Goal: Check status: Check status

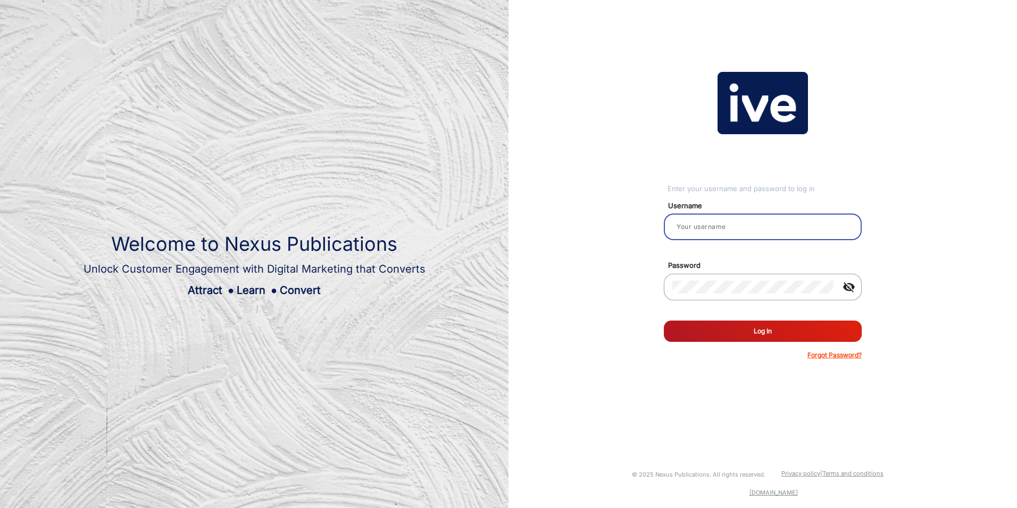
click at [713, 227] on input "email" at bounding box center [763, 226] width 181 height 13
type input "[PERSON_NAME]"
click at [759, 331] on button "Log In" at bounding box center [763, 330] width 198 height 21
click at [662, 276] on mat-form-field "visibility_off" at bounding box center [763, 292] width 214 height 38
click at [761, 334] on button "Log In" at bounding box center [763, 330] width 198 height 21
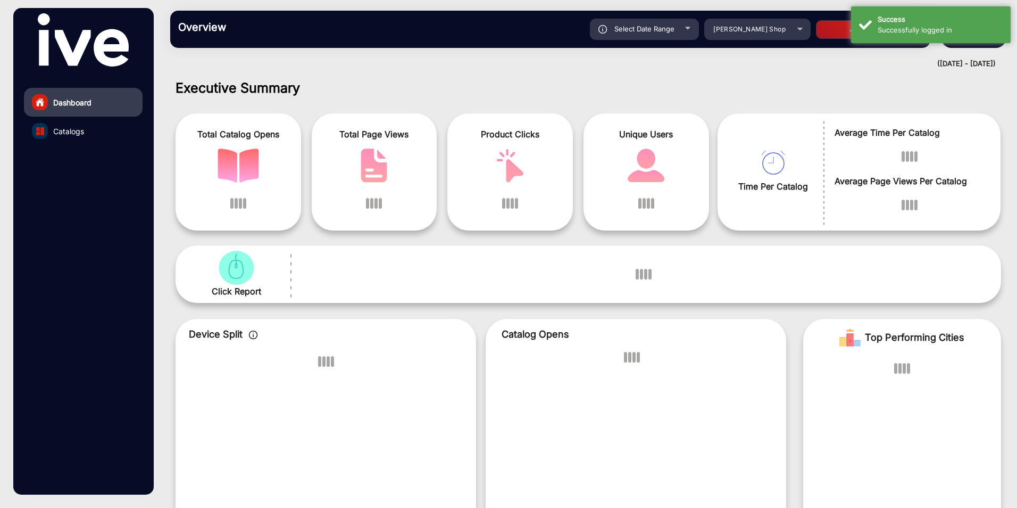
scroll to position [8, 0]
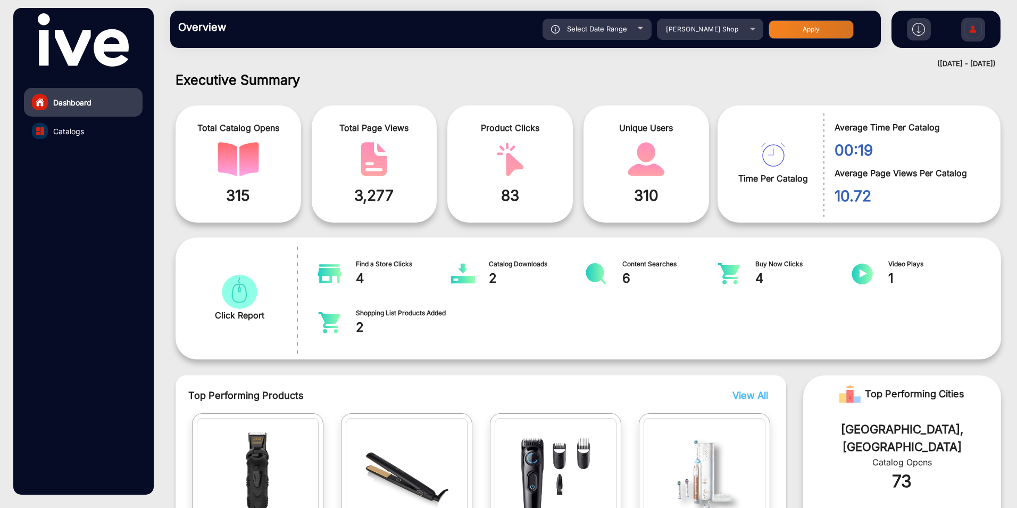
click at [621, 29] on span "Select Date Range" at bounding box center [597, 28] width 60 height 9
type input "[DATE]"
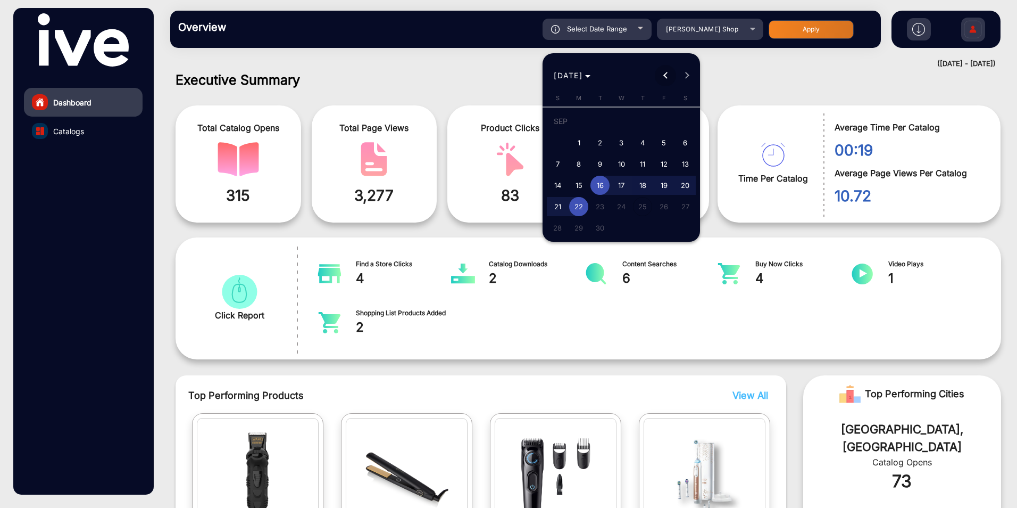
click at [663, 72] on span "Previous month" at bounding box center [665, 75] width 21 height 21
click at [665, 210] on span "30" at bounding box center [663, 209] width 19 height 19
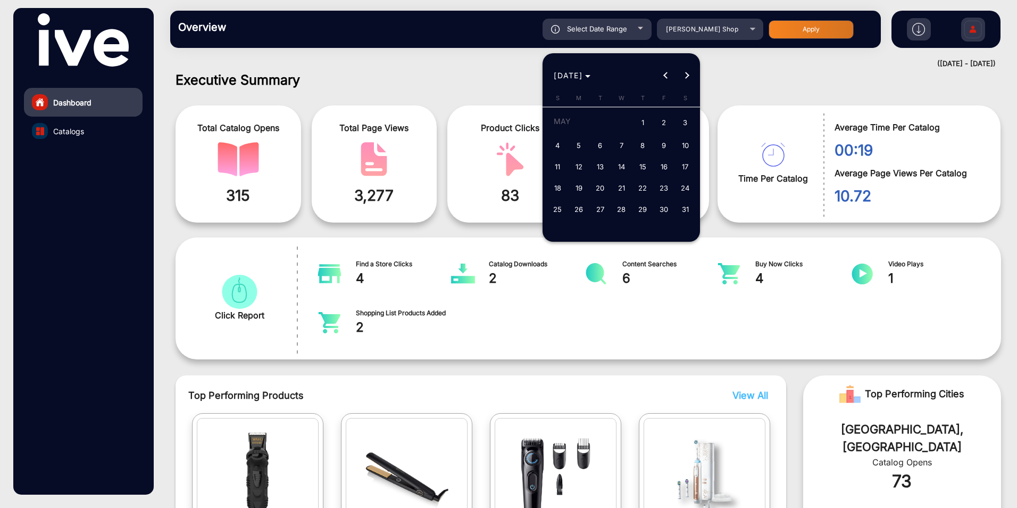
type input "[DATE]"
click at [684, 74] on button "Next month" at bounding box center [686, 75] width 21 height 21
click at [683, 74] on button "Next month" at bounding box center [686, 75] width 21 height 21
click at [603, 138] on span "1" at bounding box center [600, 142] width 19 height 19
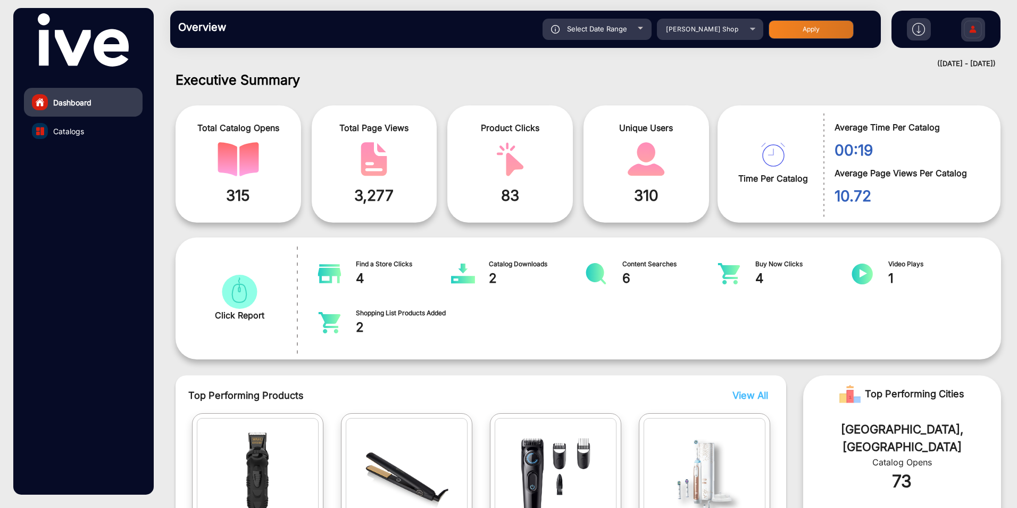
type input "[DATE]"
click at [802, 27] on button "Apply" at bounding box center [811, 29] width 85 height 19
type input "[DATE]"
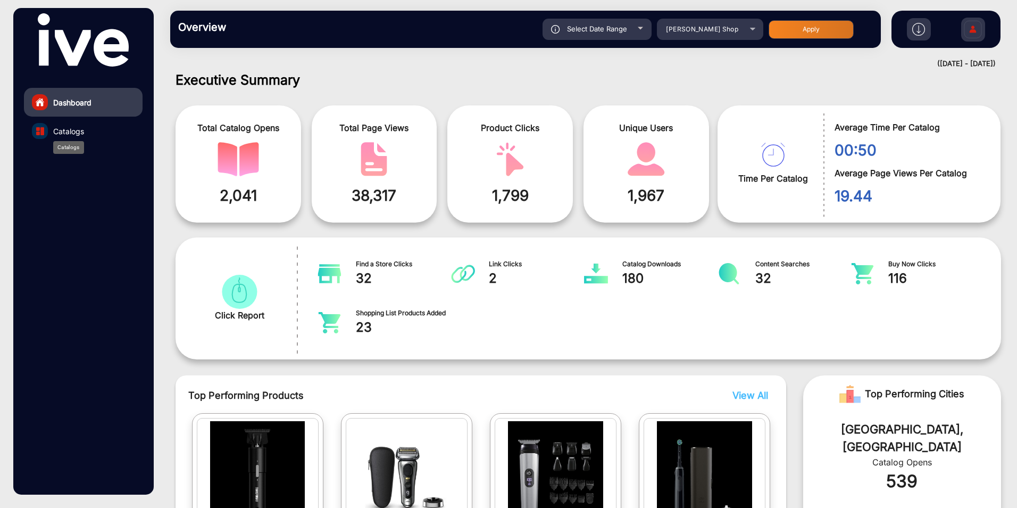
click at [70, 132] on span "Catalogs" at bounding box center [68, 131] width 31 height 11
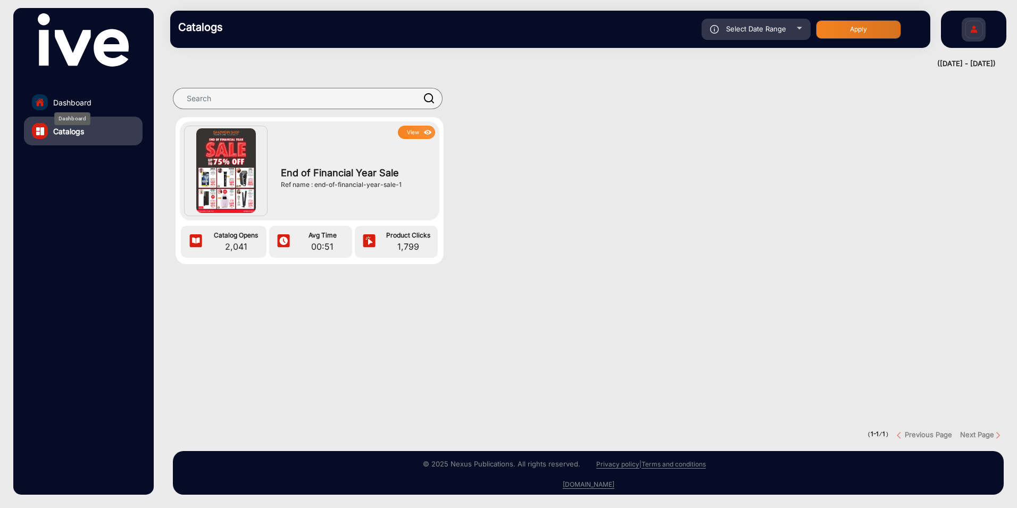
click at [74, 103] on span "Dashboard" at bounding box center [72, 102] width 38 height 11
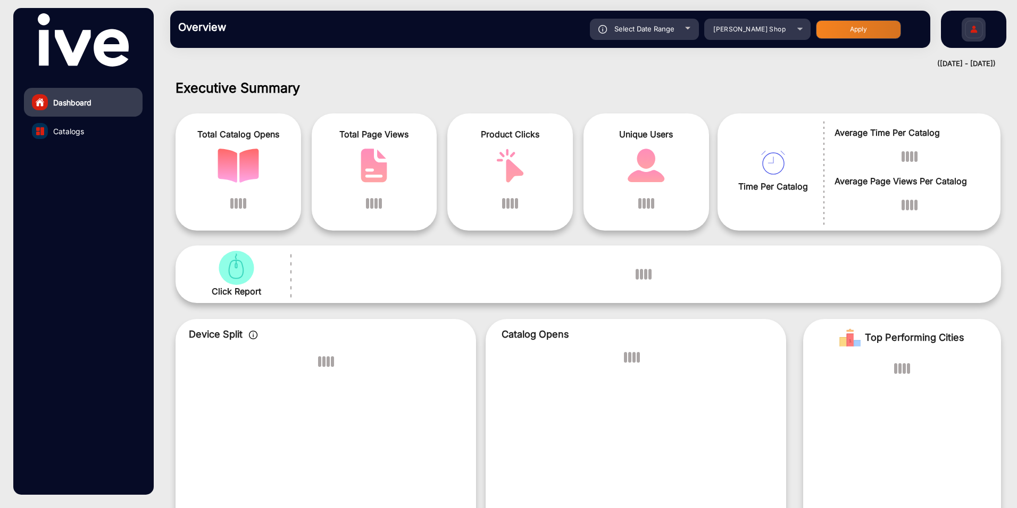
scroll to position [8, 0]
